Goal: Book appointment/travel/reservation

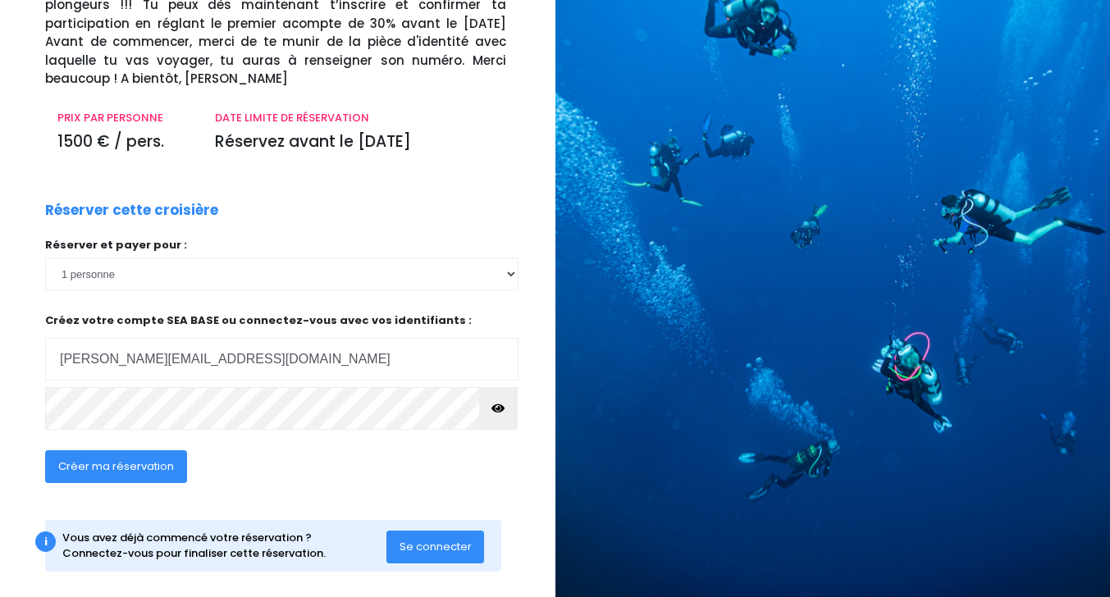
scroll to position [164, 0]
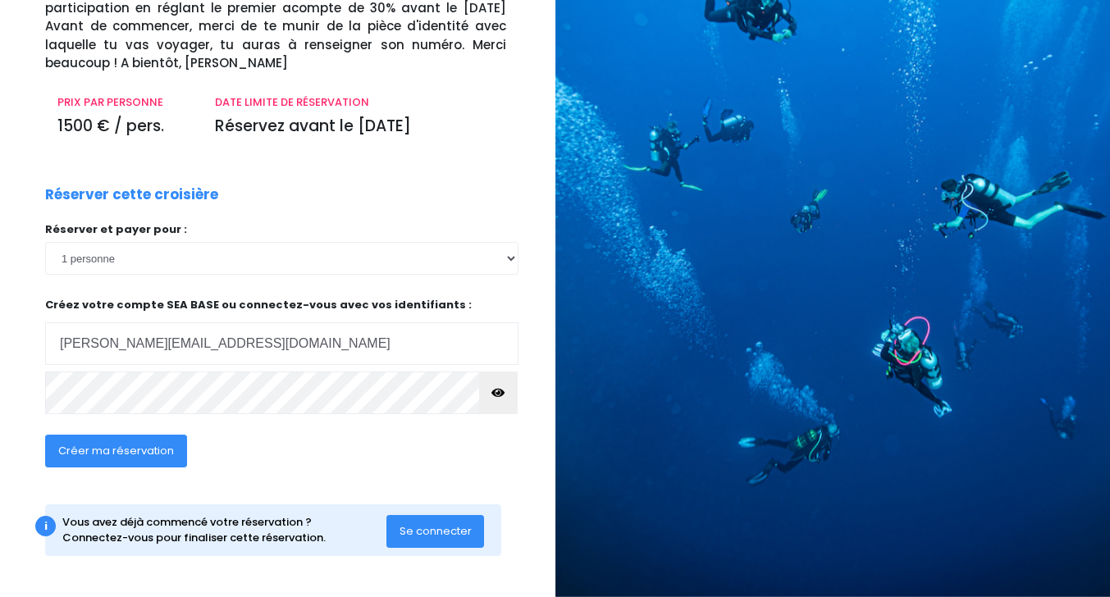
click at [78, 447] on span "Créer ma réservation" at bounding box center [116, 451] width 116 height 16
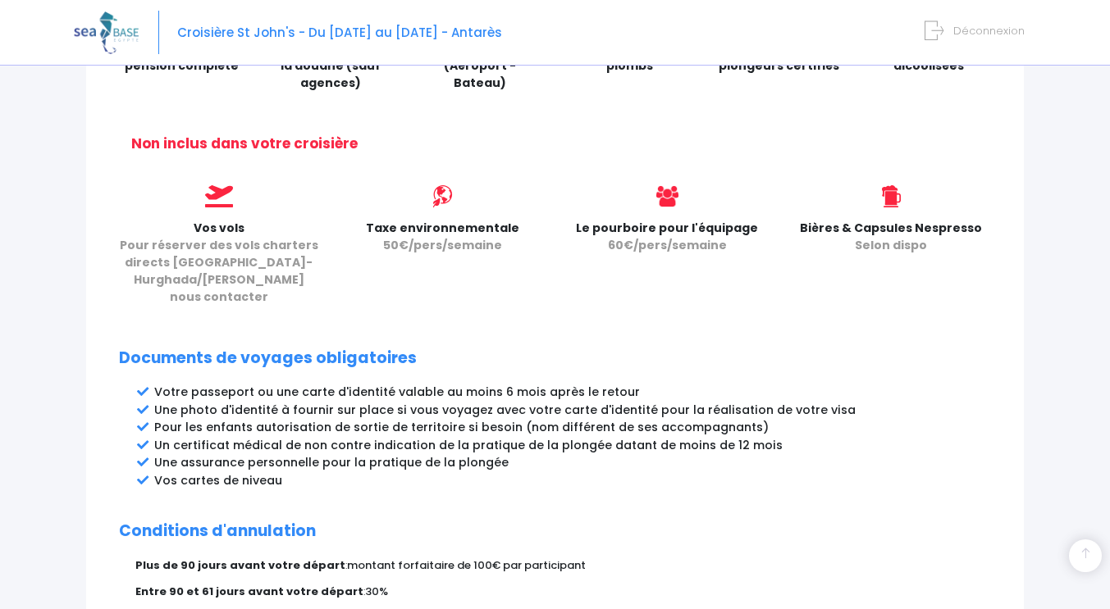
scroll to position [669, 0]
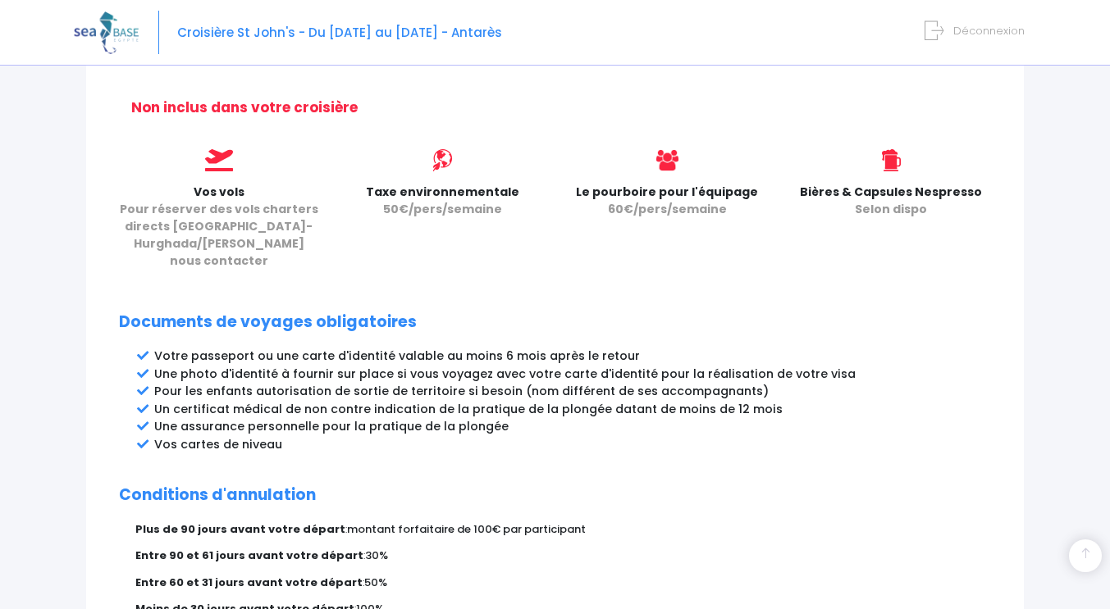
drag, startPoint x: 0, startPoint y: 0, endPoint x: 191, endPoint y: 394, distance: 437.6
click at [191, 401] on li "Un certificat médical de non contre indication de la pratique de la plongée dat…" at bounding box center [572, 409] width 837 height 17
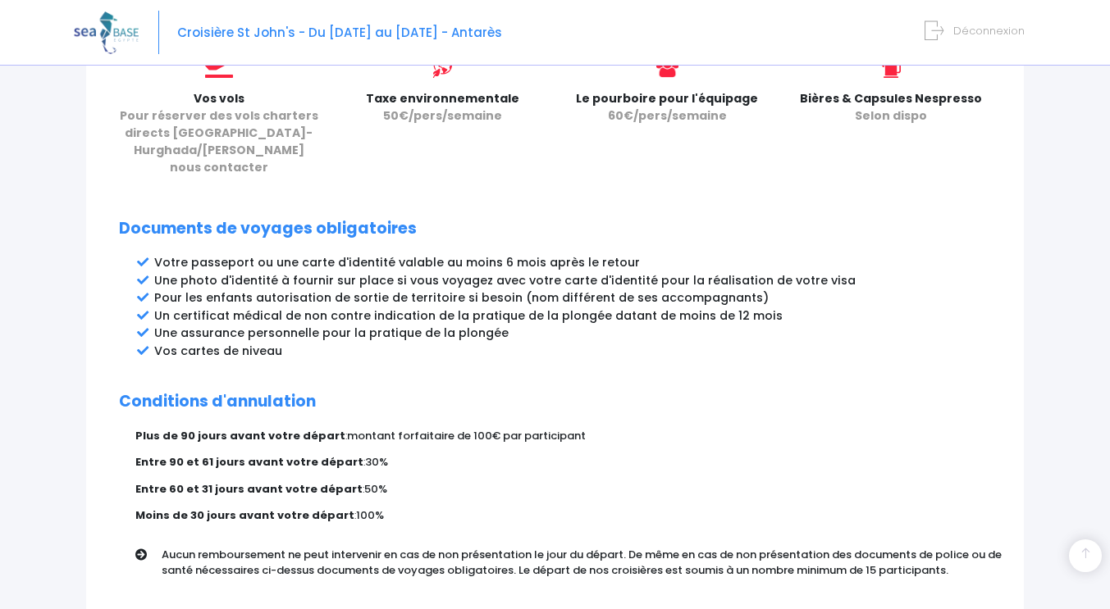
scroll to position [891, 0]
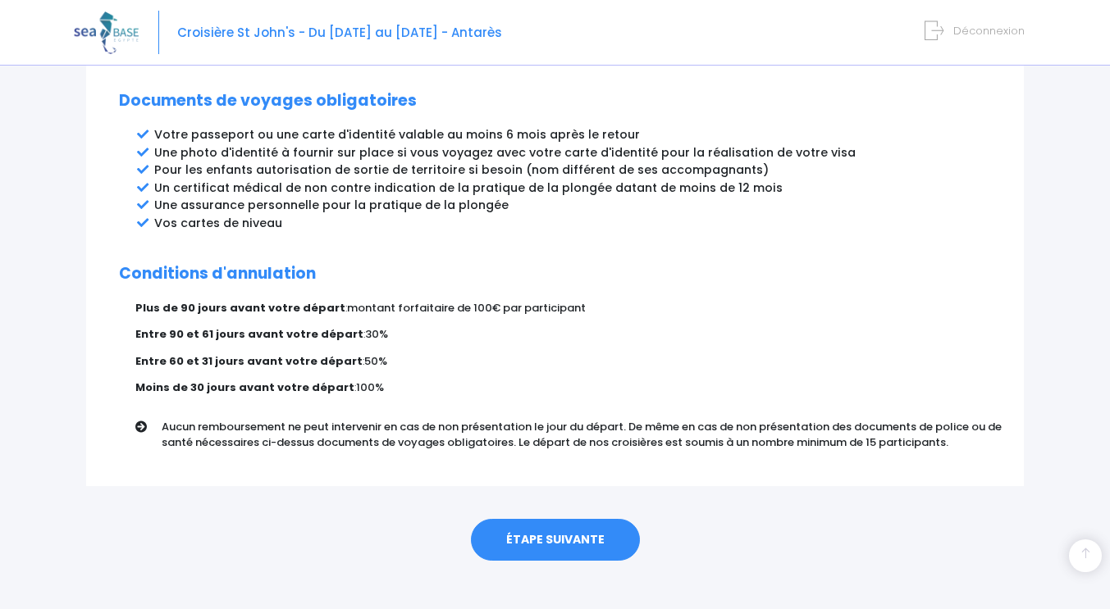
click at [567, 525] on link "ÉTAPE SUIVANTE" at bounding box center [555, 540] width 169 height 43
click at [568, 519] on link "ÉTAPE SUIVANTE" at bounding box center [555, 540] width 169 height 43
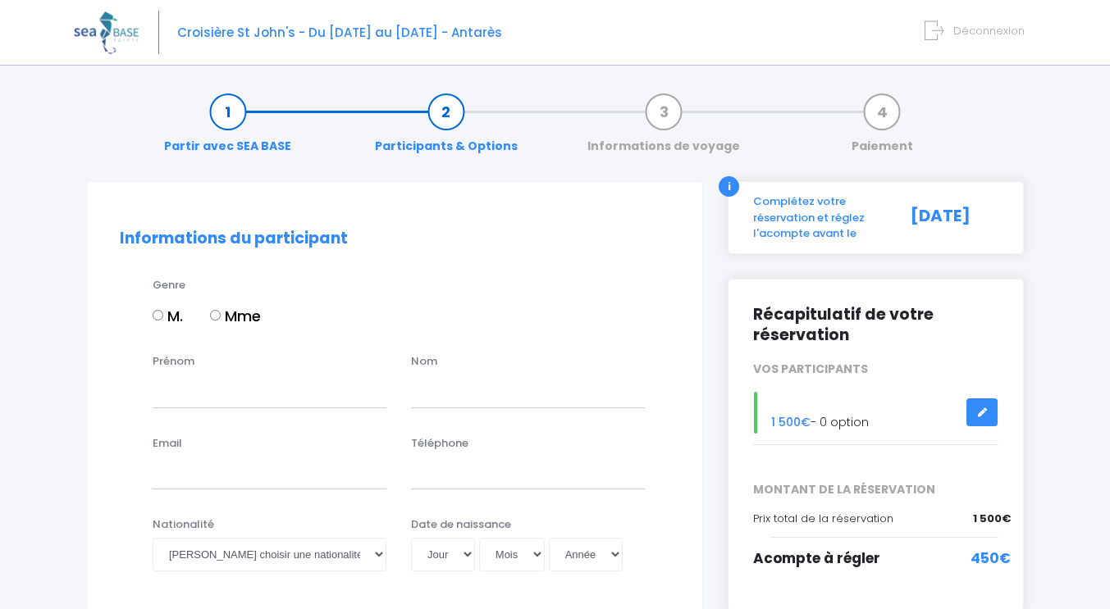
click at [155, 314] on input "M." at bounding box center [158, 315] width 11 height 11
radio input "true"
click at [213, 390] on input "Prénom" at bounding box center [270, 391] width 234 height 33
type input "samuel"
type input "DURET"
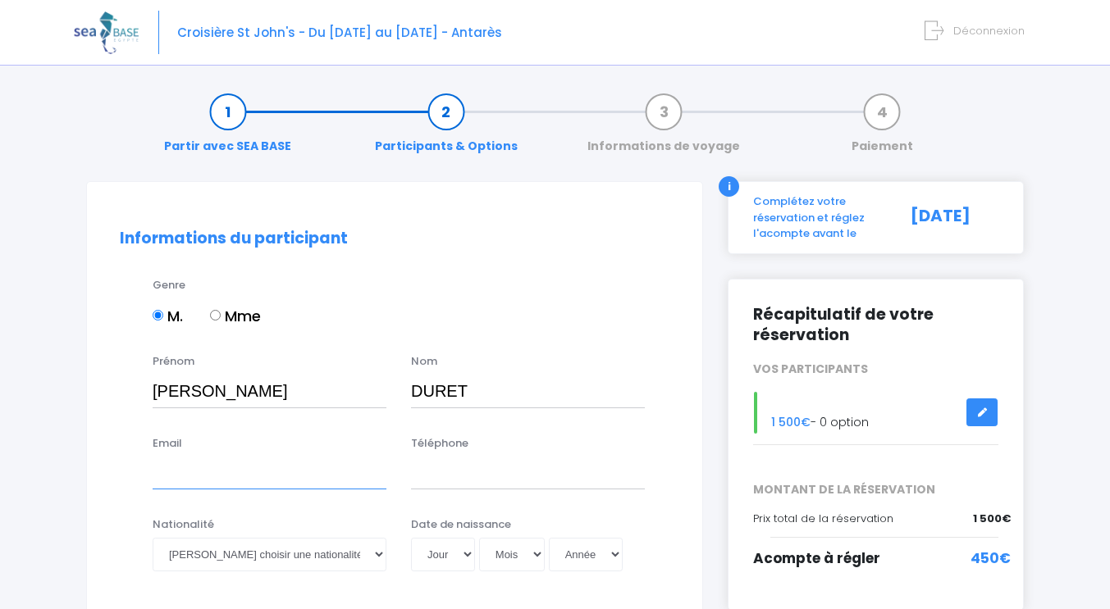
type input "[PERSON_NAME][EMAIL_ADDRESS][DOMAIN_NAME]"
type input "0688745187"
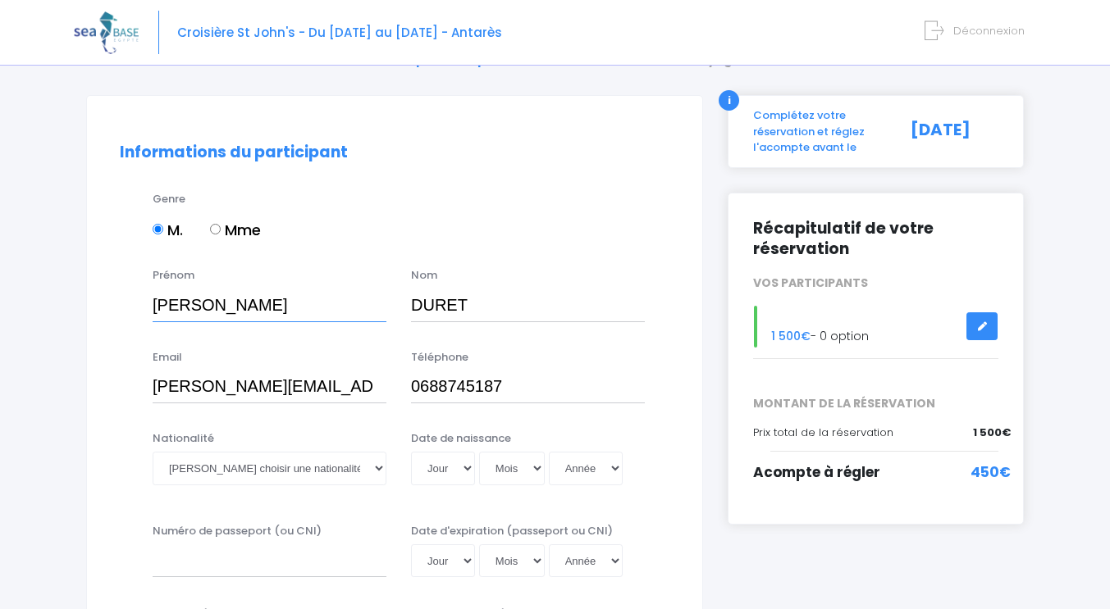
scroll to position [218, 0]
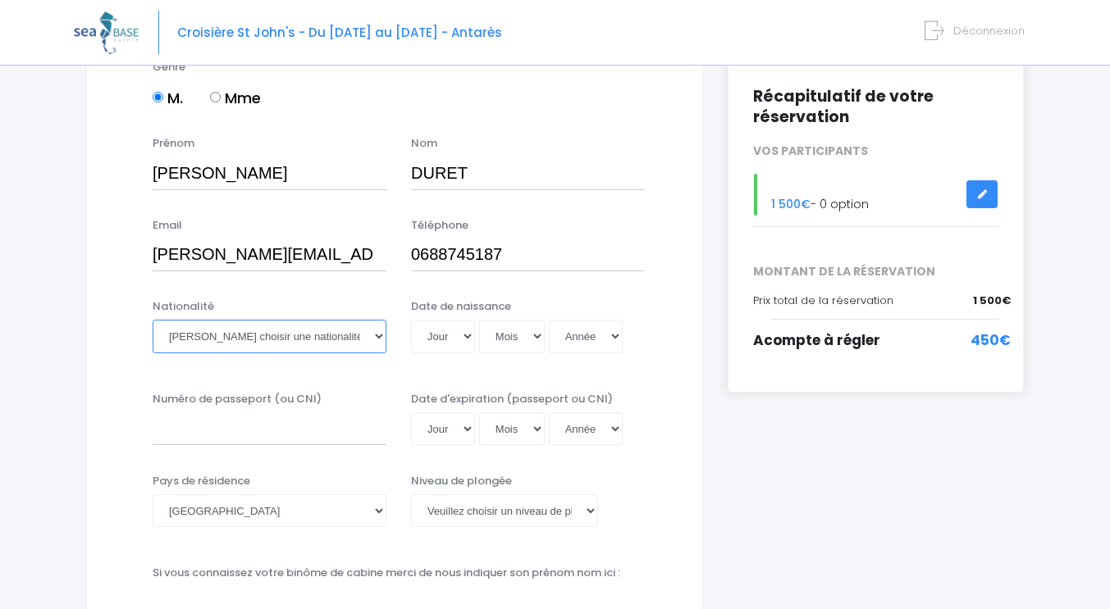
click at [293, 338] on select "Veuillez choisir une nationalité Afghane Albanaise Algerienne Allemande America…" at bounding box center [270, 336] width 234 height 33
select select "Française"
click at [153, 320] on select "Veuillez choisir une nationalité Afghane Albanaise Algerienne Allemande America…" at bounding box center [270, 336] width 234 height 33
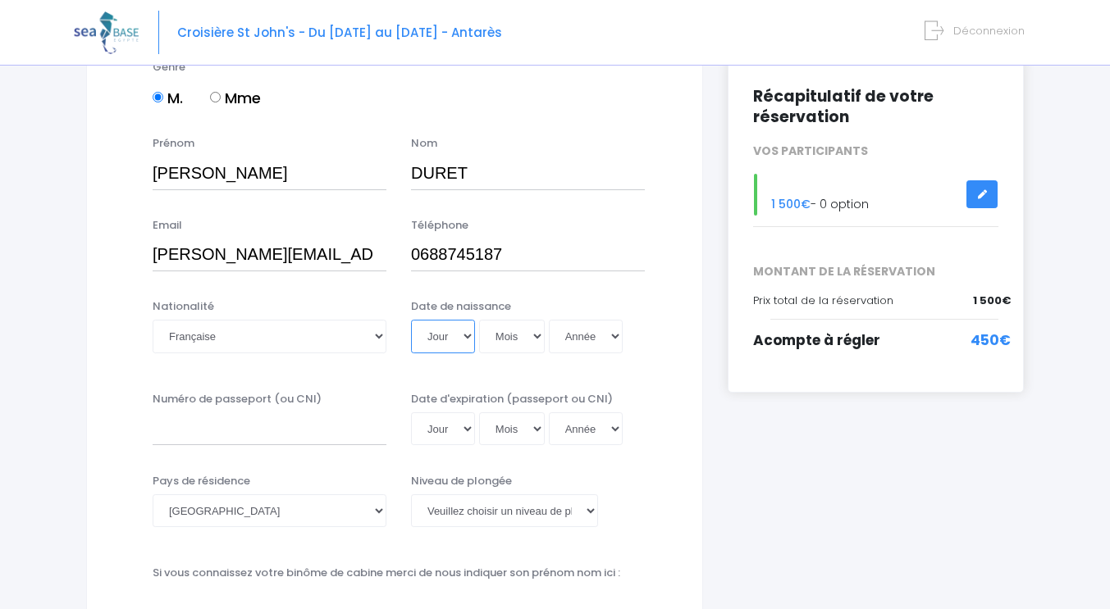
click at [462, 337] on select "Jour 01 02 03 04 05 06 07 08 09 10 11 12 13 14 15 16 17 18 19 20 21 22 23 24 25…" at bounding box center [443, 336] width 64 height 33
select select "29"
click at [411, 320] on select "Jour 01 02 03 04 05 06 07 08 09 10 11 12 13 14 15 16 17 18 19 20 21 22 23 24 25…" at bounding box center [443, 336] width 64 height 33
click at [506, 339] on select "Mois 01 02 03 04 05 06 07 08 09 10 11 12" at bounding box center [512, 336] width 66 height 33
select select "03"
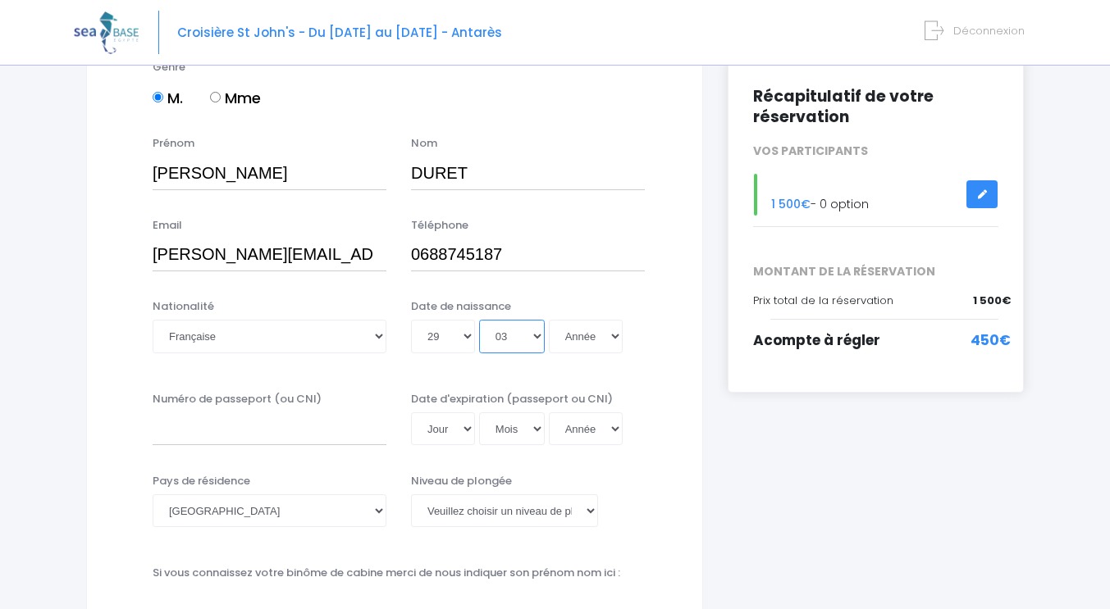
click at [479, 320] on select "Mois 01 02 03 04 05 06 07 08 09 10 11 12" at bounding box center [512, 336] width 66 height 33
click at [573, 336] on select "Année 2045 2044 2043 2042 2041 2040 2039 2038 2037 2036 2035 2034 2033 2032 203…" at bounding box center [586, 336] width 74 height 33
select select "1973"
click at [549, 320] on select "Année 2045 2044 2043 2042 2041 2040 2039 2038 2037 2036 2035 2034 2033 2032 203…" at bounding box center [586, 336] width 74 height 33
type input "[DATE]"
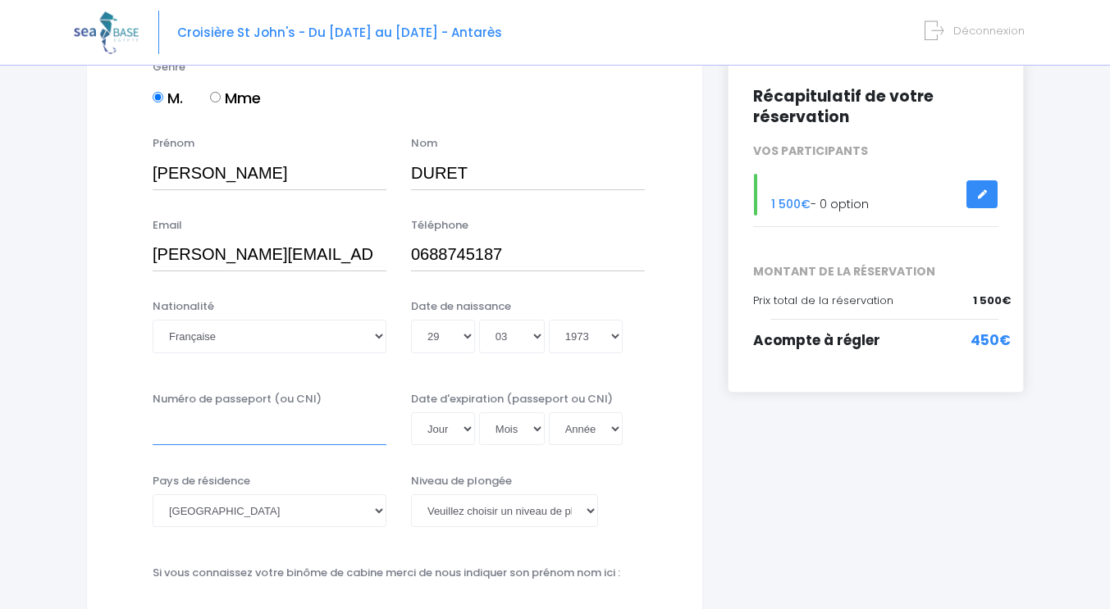
click at [258, 423] on input "Numéro de passeport (ou CNI)" at bounding box center [270, 429] width 234 height 33
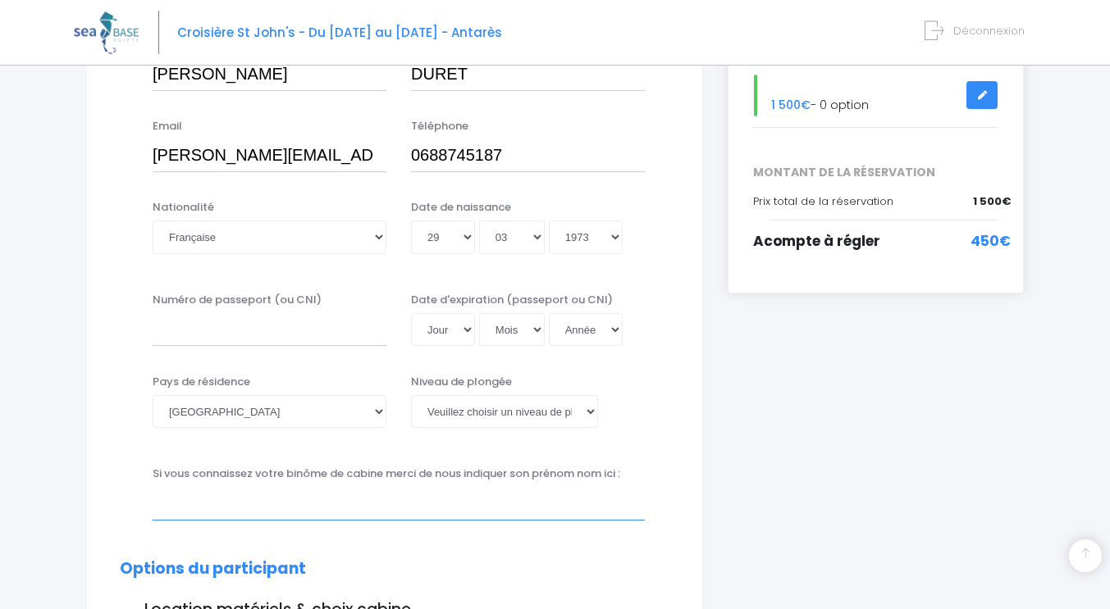
scroll to position [328, 0]
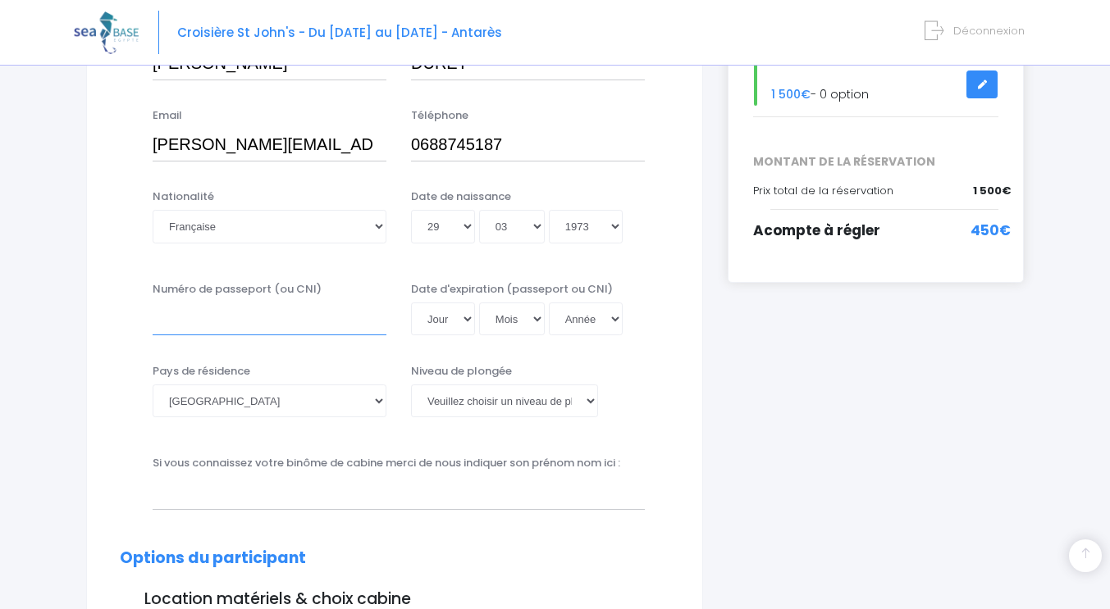
click at [264, 322] on input "Numéro de passeport (ou CNI)" at bounding box center [270, 319] width 234 height 33
click at [481, 404] on select "Veuillez choisir un niveau de plongée Non plongeur Junior OW diver Adventure OW…" at bounding box center [504, 401] width 187 height 33
select select "N1"
click at [411, 385] on select "Veuillez choisir un niveau de plongée Non plongeur Junior OW diver Adventure OW…" at bounding box center [504, 401] width 187 height 33
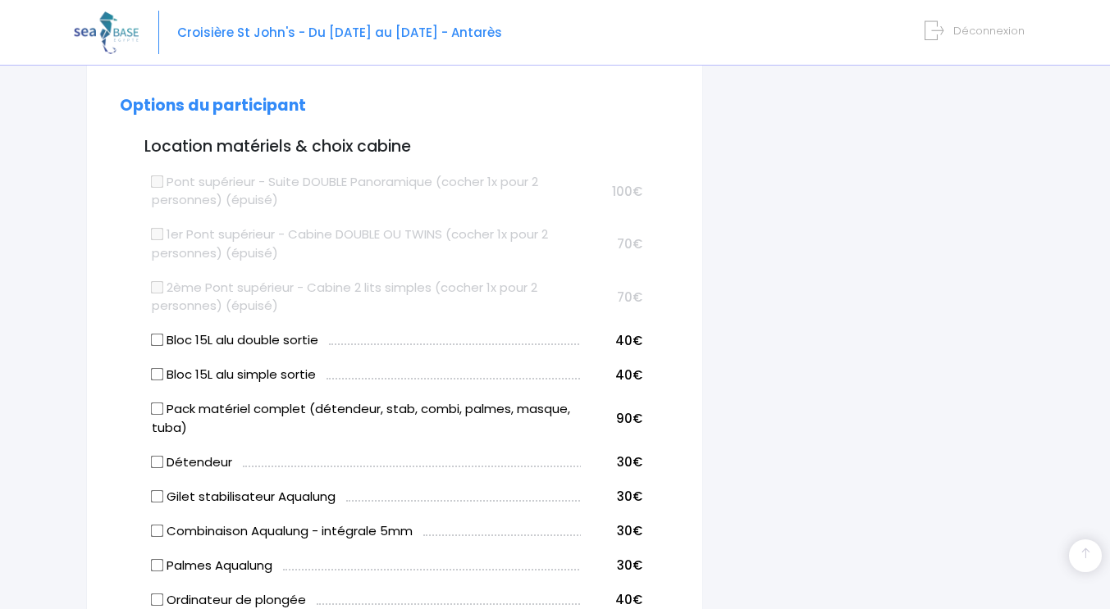
scroll to position [874, 0]
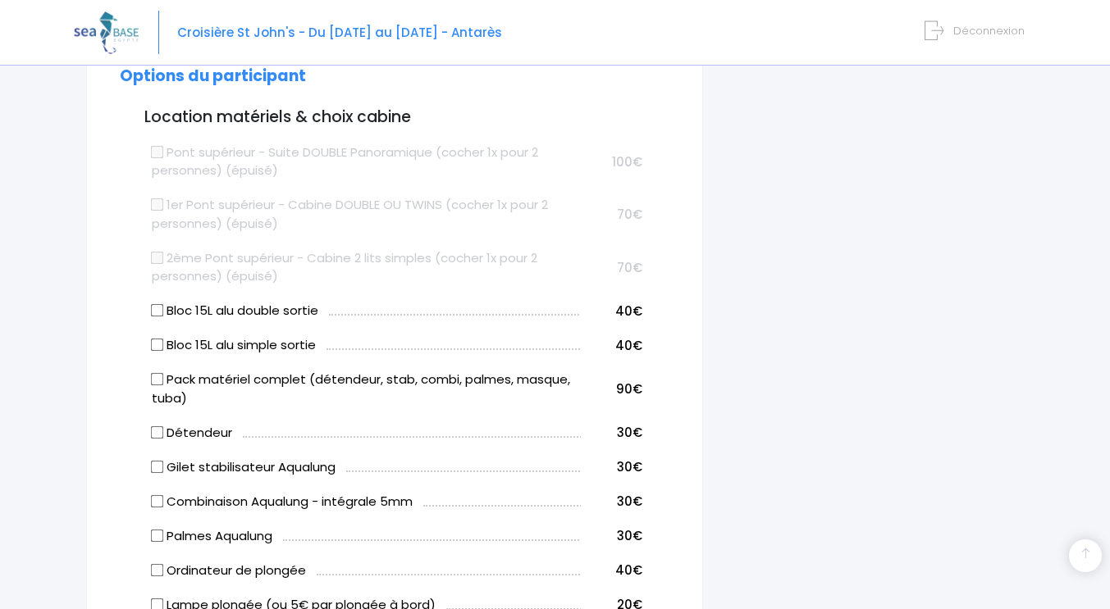
click at [159, 381] on input "Pack matériel complet (détendeur, stab, combi, palmes, masque, tuba)" at bounding box center [156, 379] width 13 height 13
checkbox input "true"
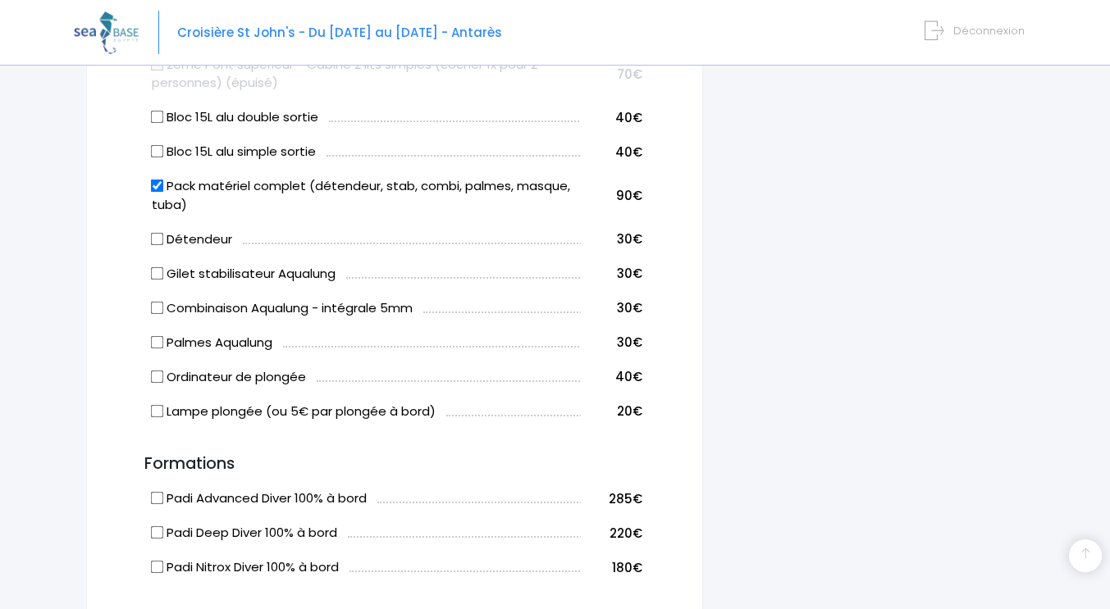
scroll to position [1093, 0]
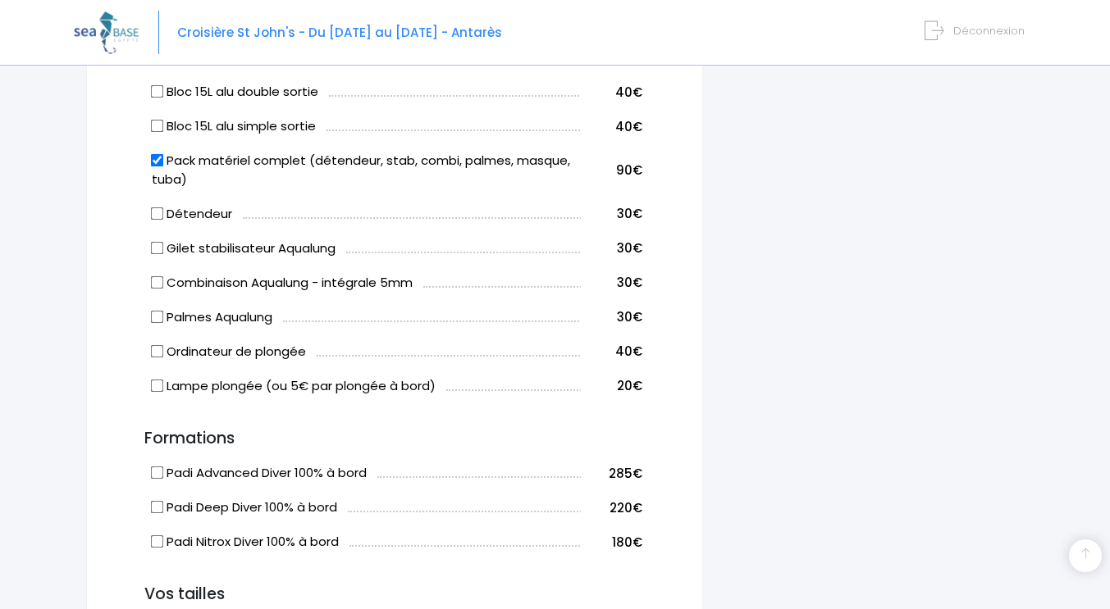
click at [157, 477] on input "Padi Advanced Diver 100% à bord" at bounding box center [156, 473] width 13 height 13
checkbox input "true"
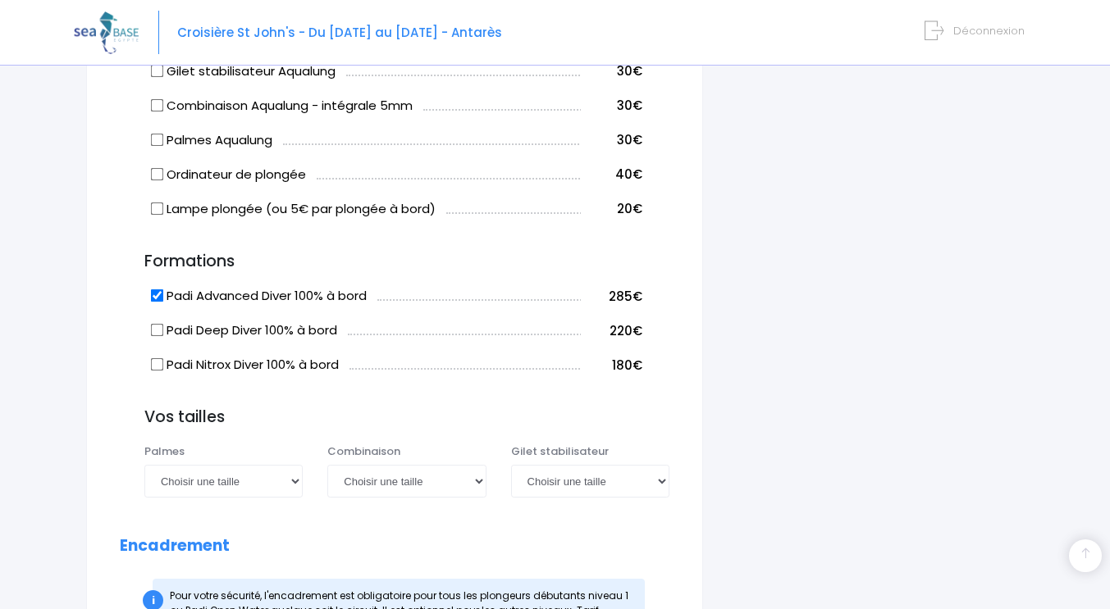
scroll to position [1312, 0]
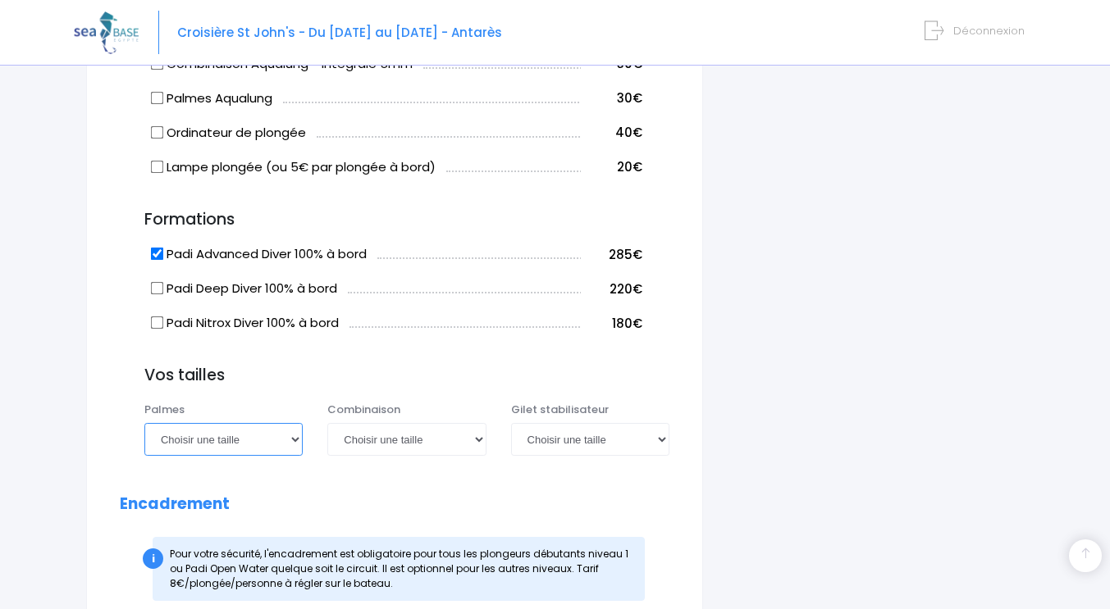
click at [200, 443] on select "Choisir une taille 36/37 38/39 40/41 42/43 44/45 46/47" at bounding box center [223, 439] width 158 height 33
select select "42/43"
click at [144, 423] on select "Choisir une taille 36/37 38/39 40/41 42/43 44/45 46/47" at bounding box center [223, 439] width 158 height 33
click at [373, 448] on select "Choisir une taille XS S M ML L XL XXL" at bounding box center [406, 439] width 158 height 33
select select "L"
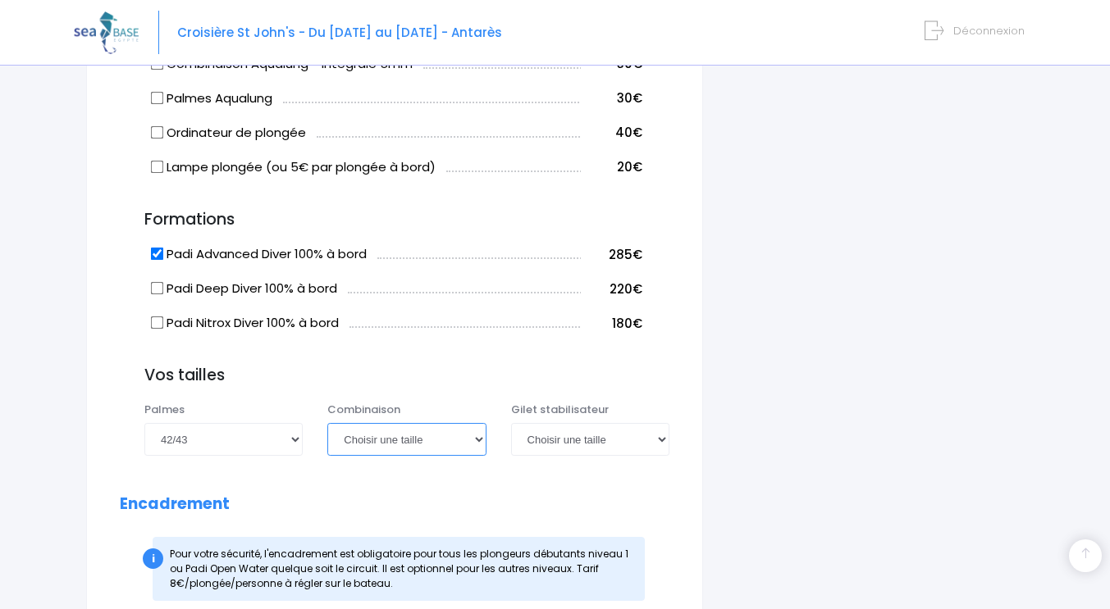
click at [327, 423] on select "Choisir une taille XS S M ML L XL XXL" at bounding box center [406, 439] width 158 height 33
click at [564, 443] on select "Choisir une taille XXS XS S M ML L XL XXL" at bounding box center [590, 439] width 158 height 33
select select "L"
click at [511, 423] on select "Choisir une taille XXS XS S M ML L XL XXL" at bounding box center [590, 439] width 158 height 33
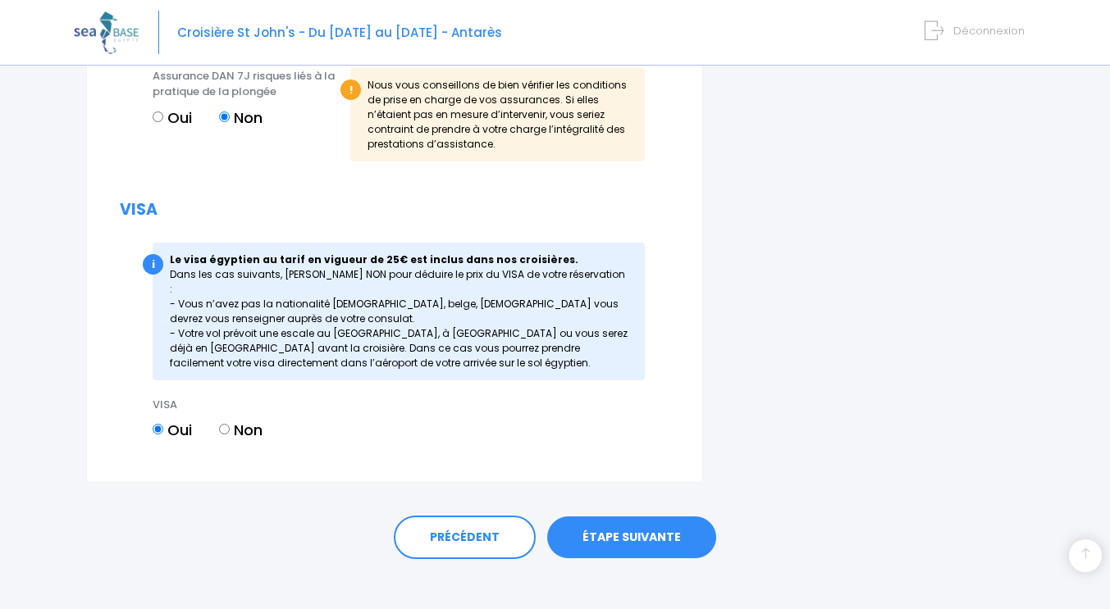
scroll to position [2093, 0]
click at [602, 516] on link "ÉTAPE SUIVANTE" at bounding box center [631, 537] width 169 height 43
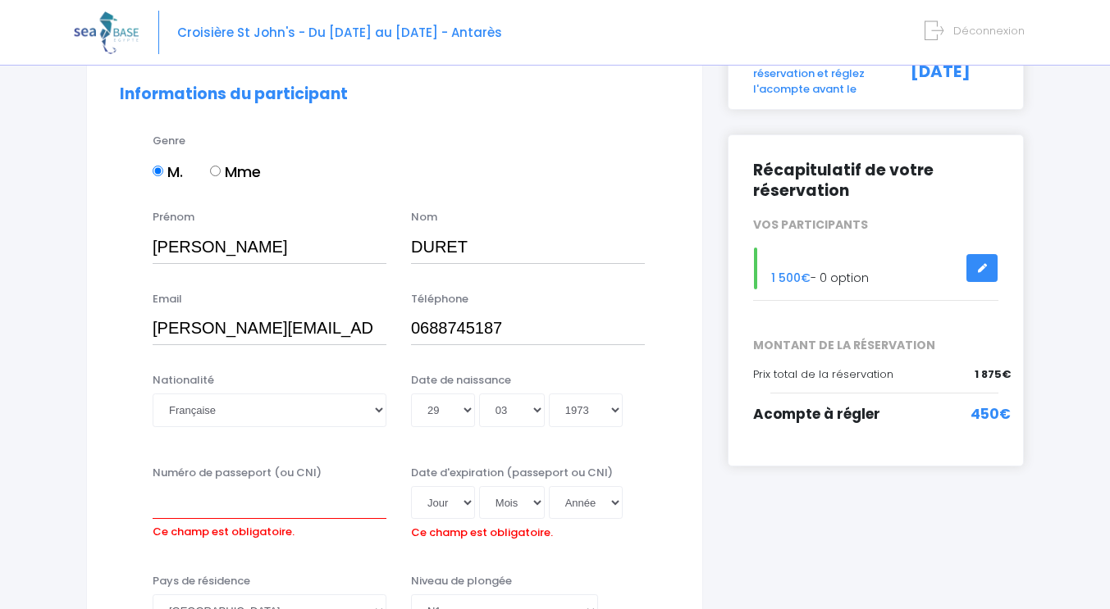
scroll to position [218, 0]
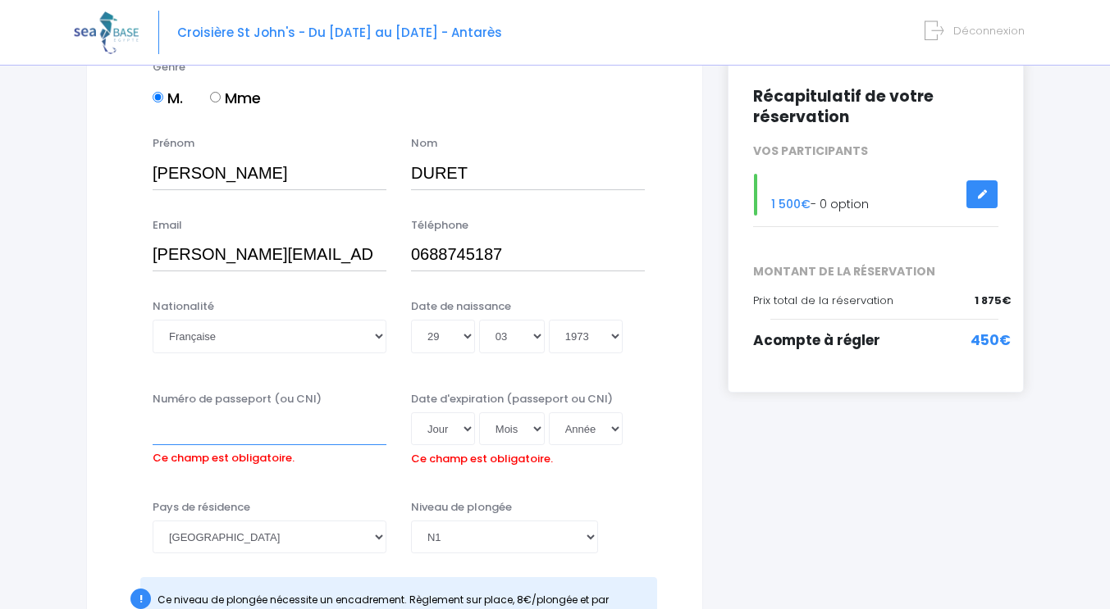
click at [211, 430] on input "Numéro de passeport (ou CNI)" at bounding box center [270, 429] width 234 height 33
type input "19FK76420"
click at [439, 425] on select "Jour 01 02 03 04 05 06 07 08 09 10 11 12 13 14 15 16 17 18 19 20 21 22 23 24 25…" at bounding box center [443, 429] width 64 height 33
select select "04"
click at [411, 413] on select "Jour 01 02 03 04 05 06 07 08 09 10 11 12 13 14 15 16 17 18 19 20 21 22 23 24 25…" at bounding box center [443, 429] width 64 height 33
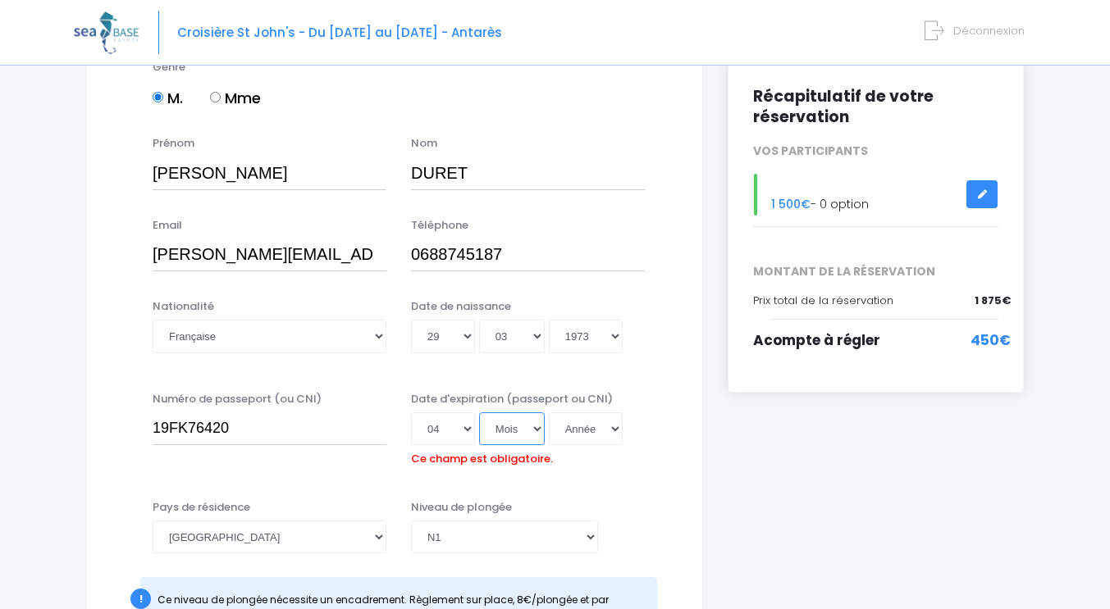
click at [515, 432] on select "Mois 01 02 03 04 05 06 07 08 09 10 11 12" at bounding box center [512, 429] width 66 height 33
select select "12"
click at [479, 413] on select "Mois 01 02 03 04 05 06 07 08 09 10 11 12" at bounding box center [512, 429] width 66 height 33
click at [573, 434] on select "Année 2045 2044 2043 2042 2041 2040 2039 2038 2037 2036 2035 2034 2033 2032 203…" at bounding box center [586, 429] width 74 height 33
select select "2029"
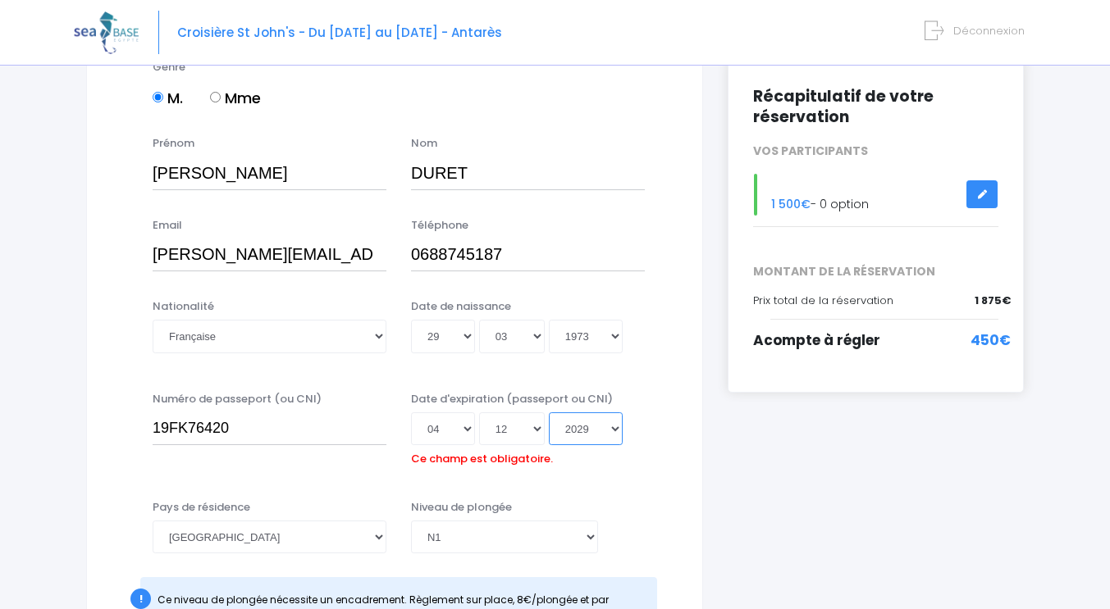
click at [549, 413] on select "Année 2045 2044 2043 2042 2041 2040 2039 2038 2037 2036 2035 2034 2033 2032 203…" at bounding box center [586, 429] width 74 height 33
type input "[DATE]"
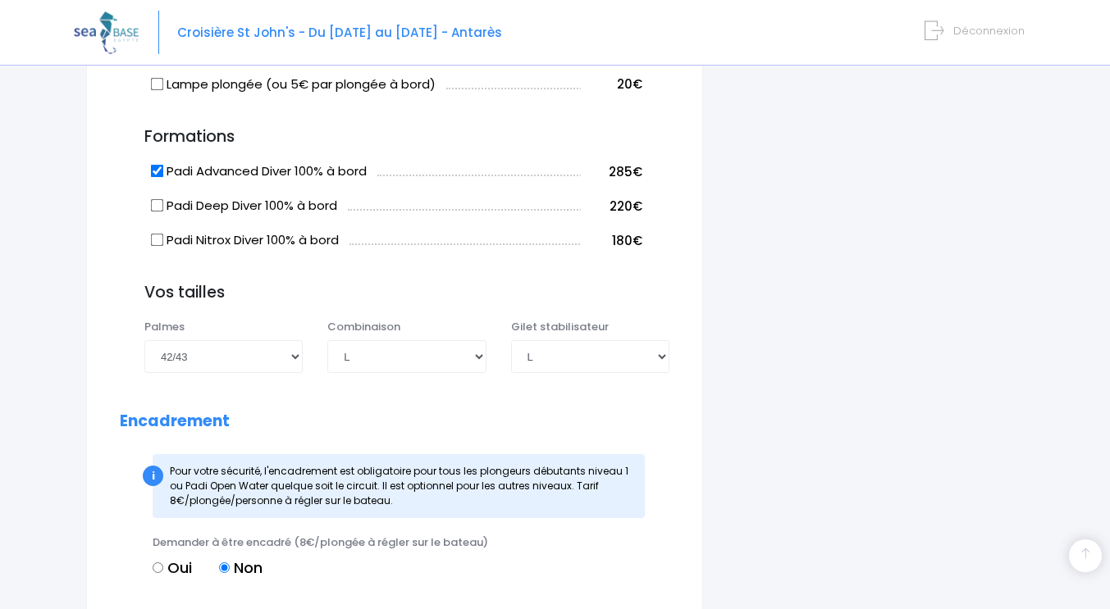
scroll to position [1750, 0]
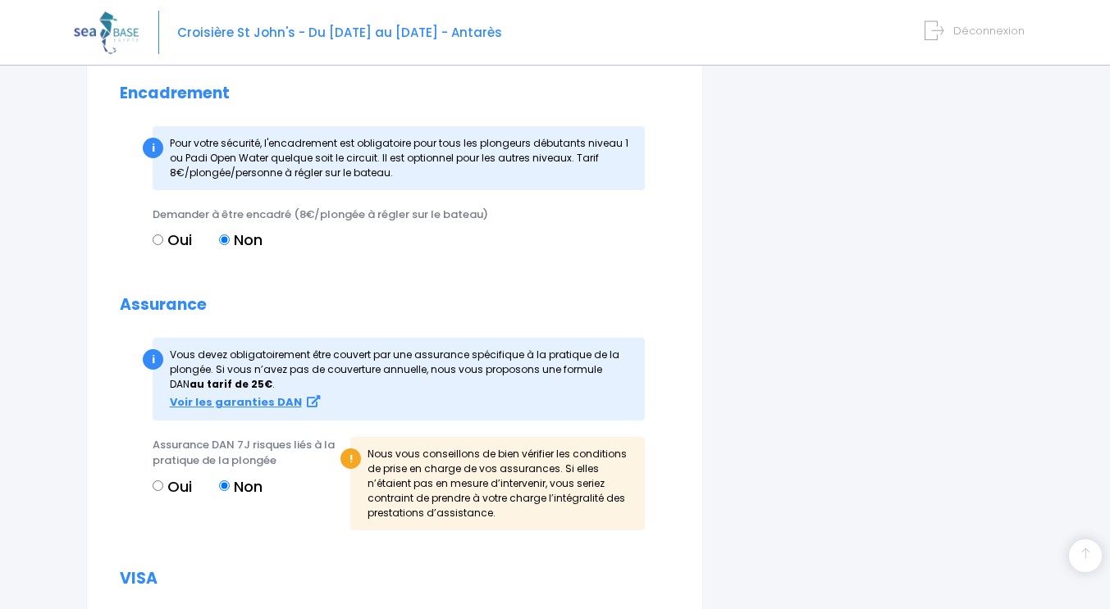
click at [171, 240] on label "Oui" at bounding box center [172, 240] width 39 height 22
click at [163, 240] on input "Oui" at bounding box center [158, 240] width 11 height 11
radio input "true"
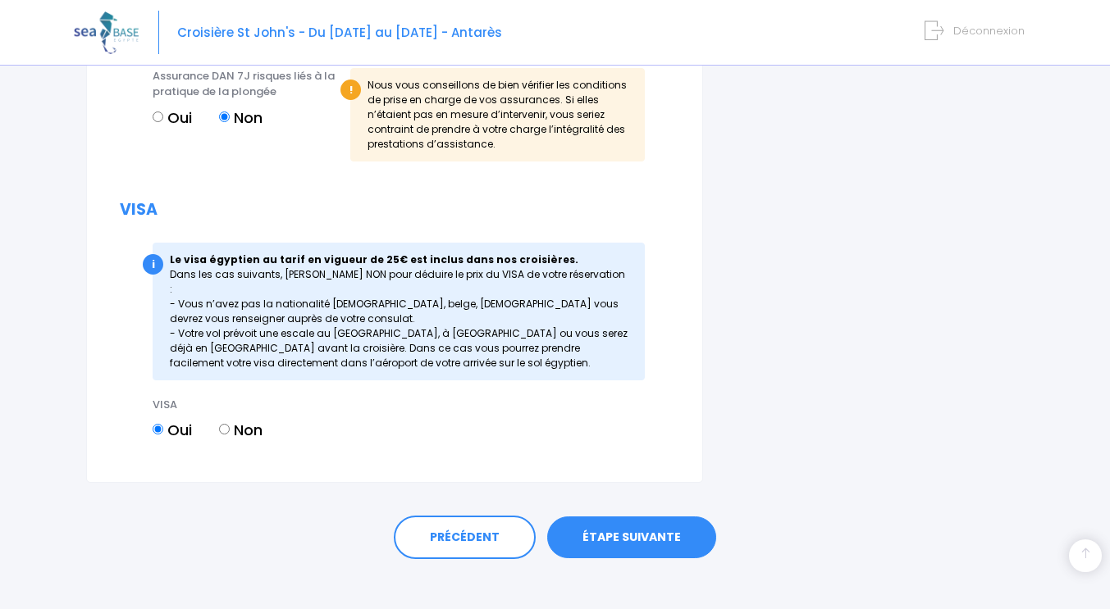
scroll to position [2119, 0]
click at [612, 520] on link "ÉTAPE SUIVANTE" at bounding box center [631, 537] width 169 height 43
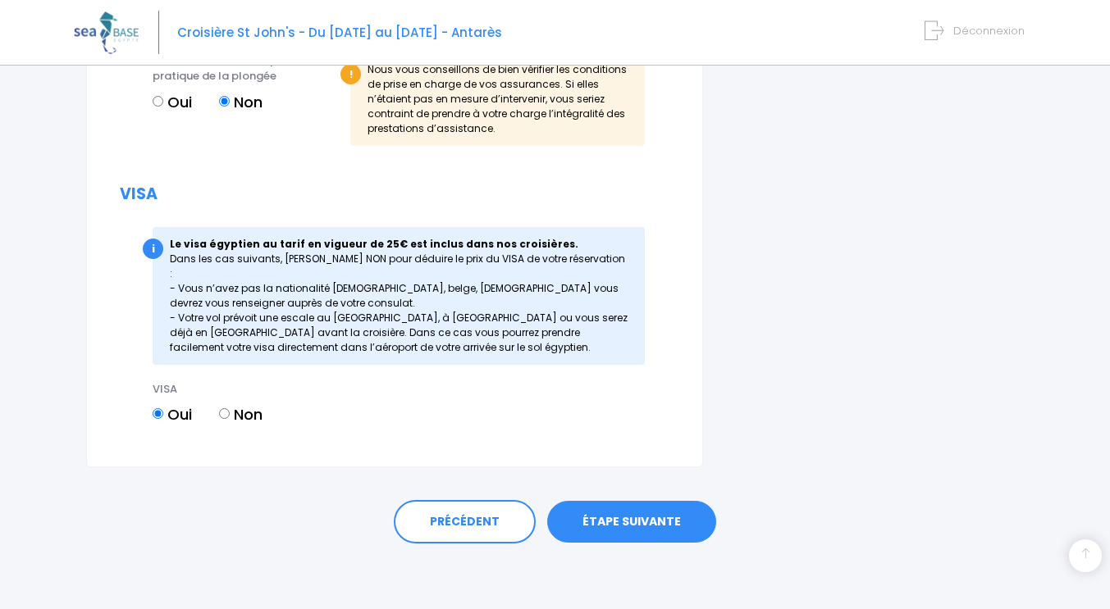
scroll to position [2093, 0]
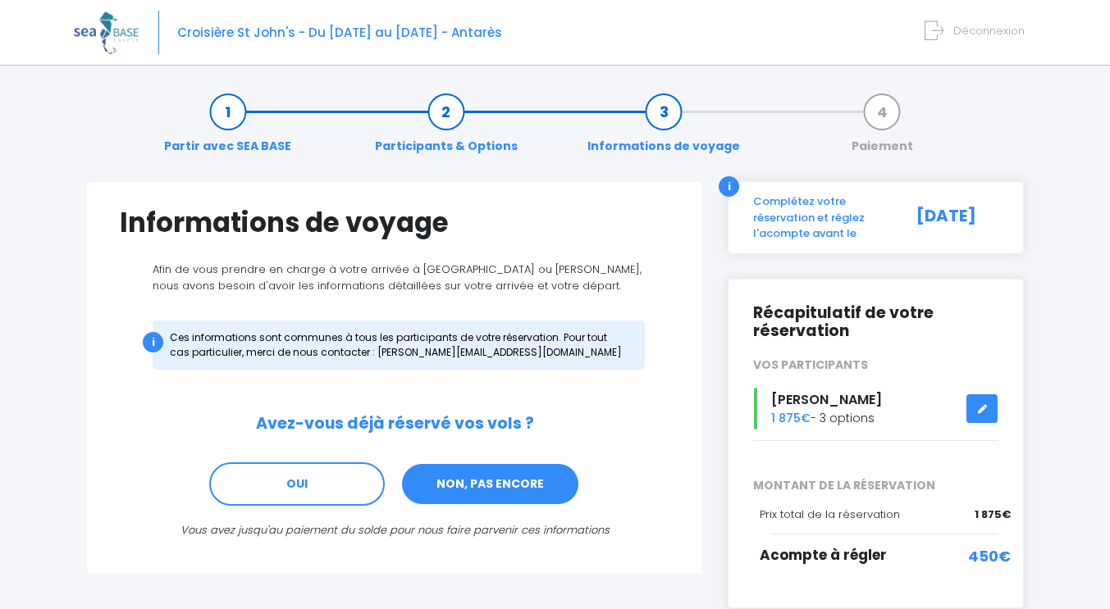
click at [483, 491] on link "NON, PAS ENCORE" at bounding box center [490, 485] width 180 height 44
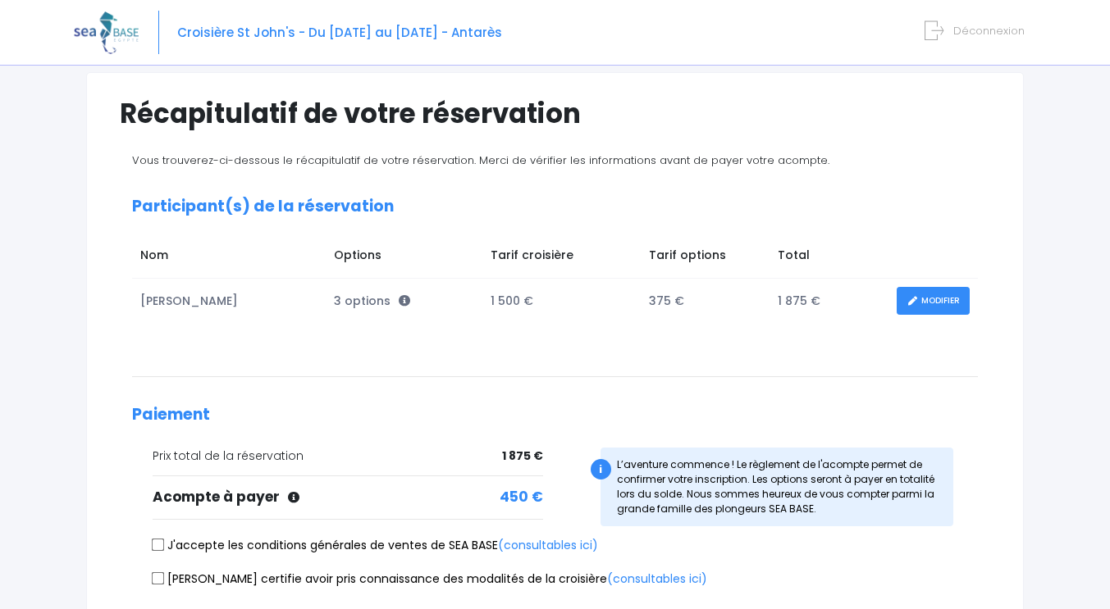
scroll to position [218, 0]
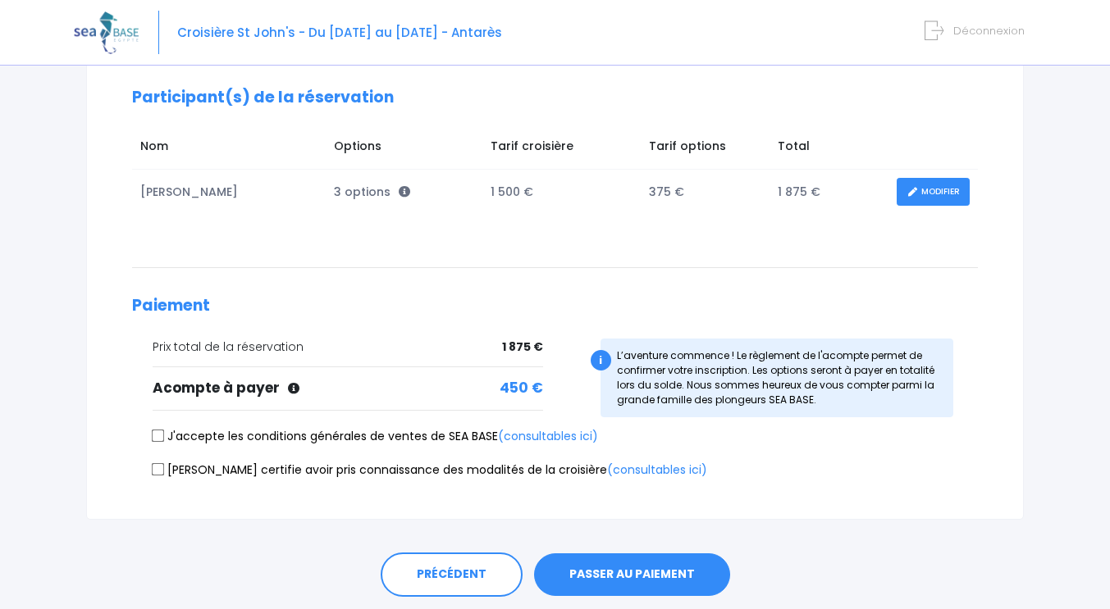
click at [933, 187] on link "MODIFIER" at bounding box center [933, 192] width 73 height 29
click at [929, 190] on link "MODIFIER" at bounding box center [933, 192] width 73 height 29
click at [920, 189] on link "MODIFIER" at bounding box center [933, 192] width 73 height 29
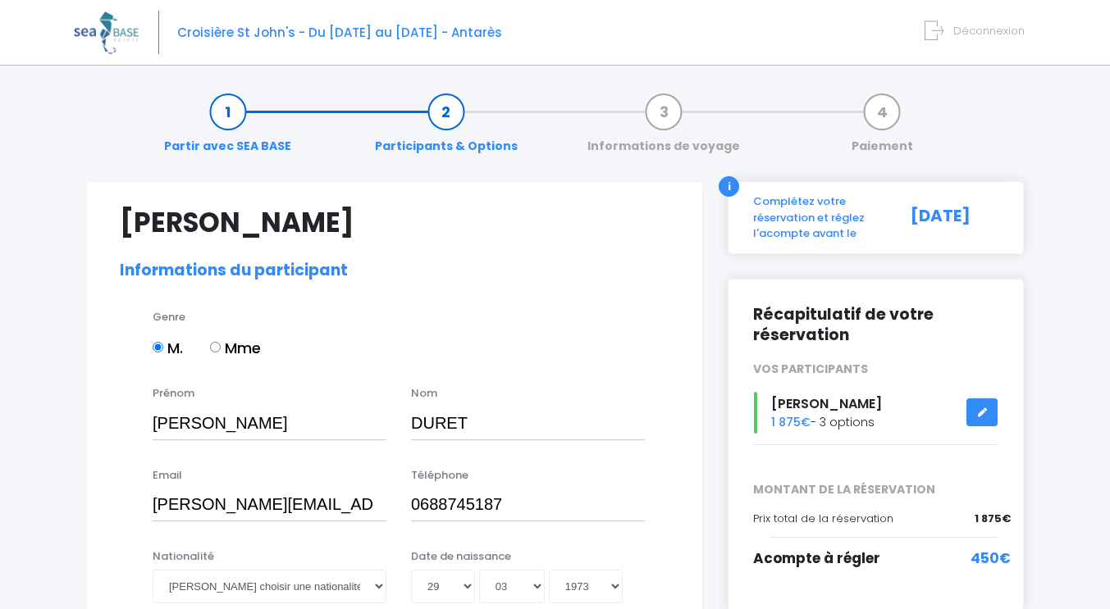
select select "N1"
select select "42/43"
select select "L"
click at [449, 111] on link "Participants & Options" at bounding box center [446, 129] width 159 height 52
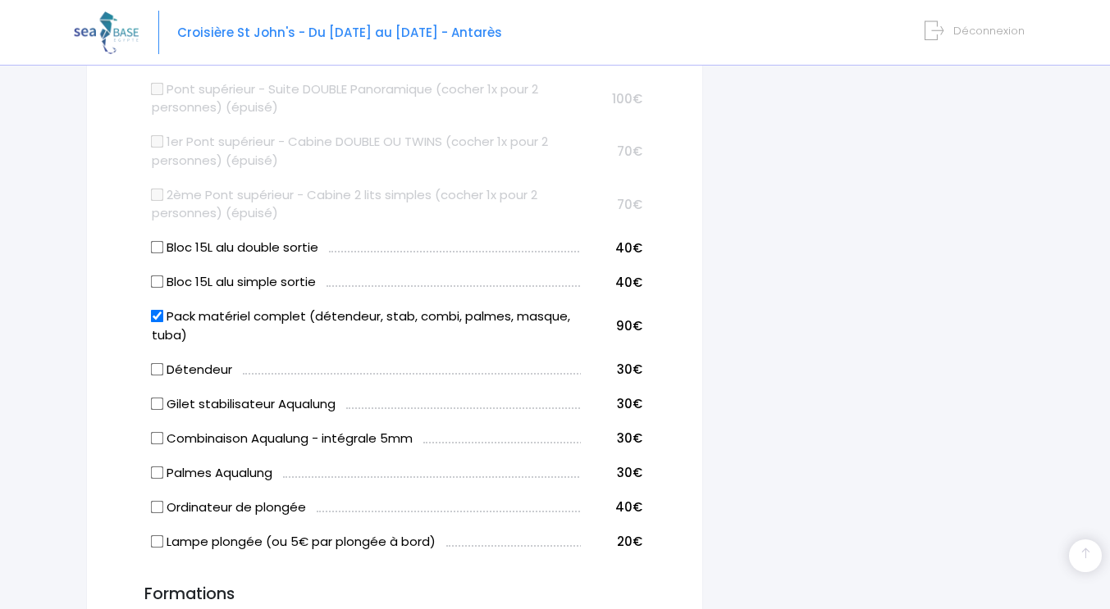
scroll to position [984, 0]
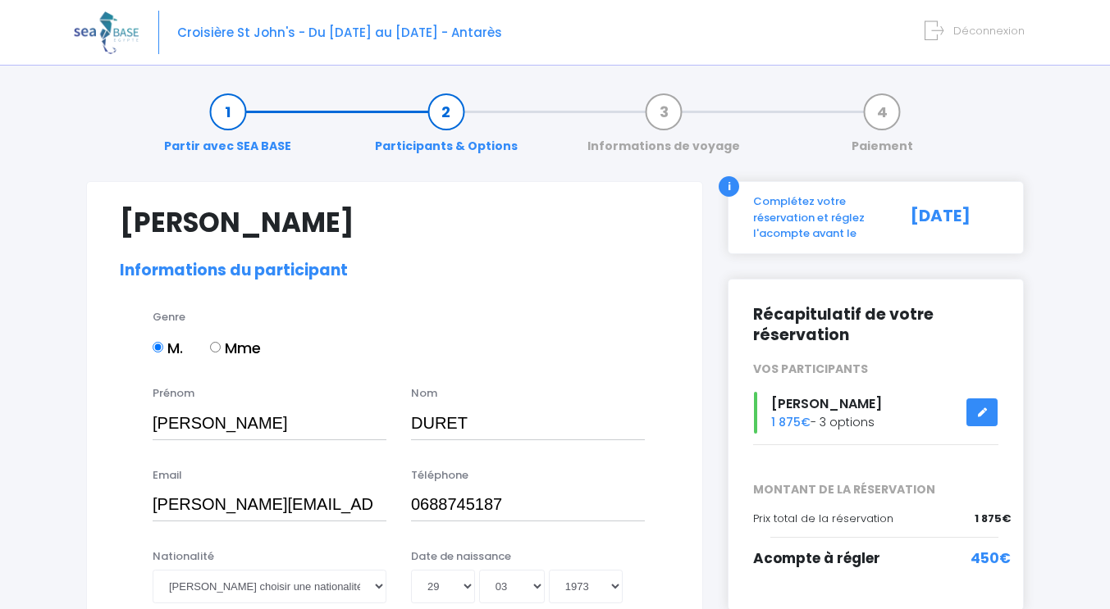
select select "N1"
select select "42/43"
select select "L"
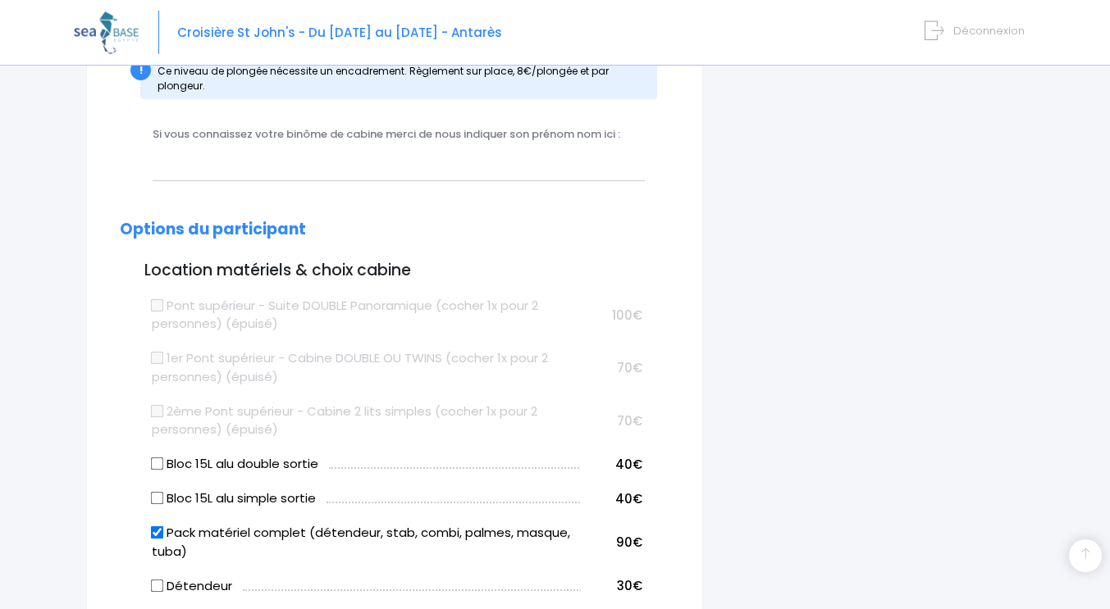
scroll to position [762, 0]
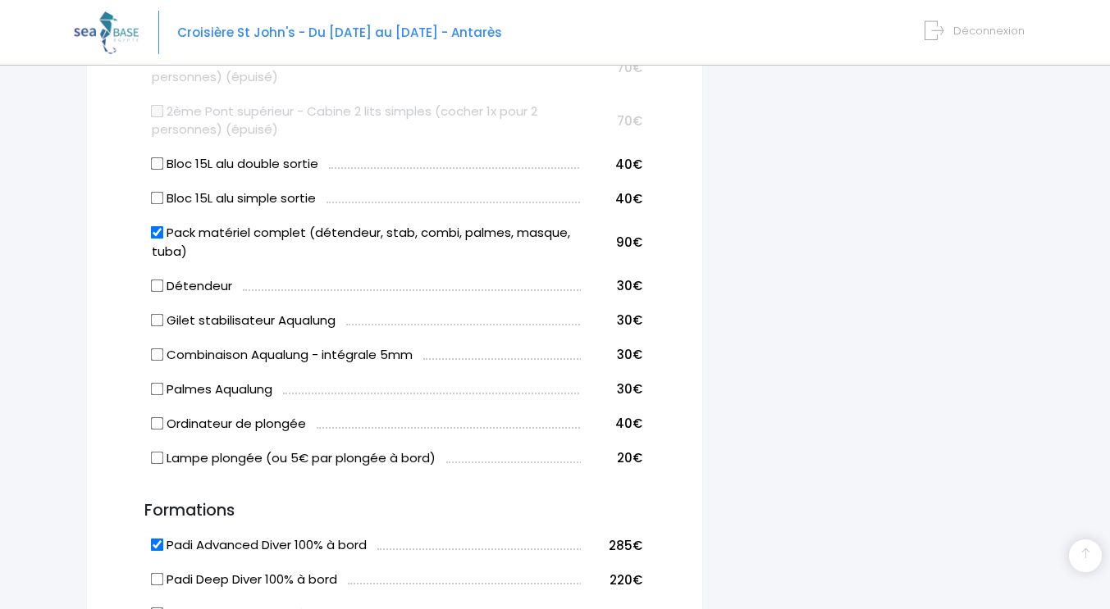
scroll to position [1049, 0]
